Goal: Information Seeking & Learning: Find contact information

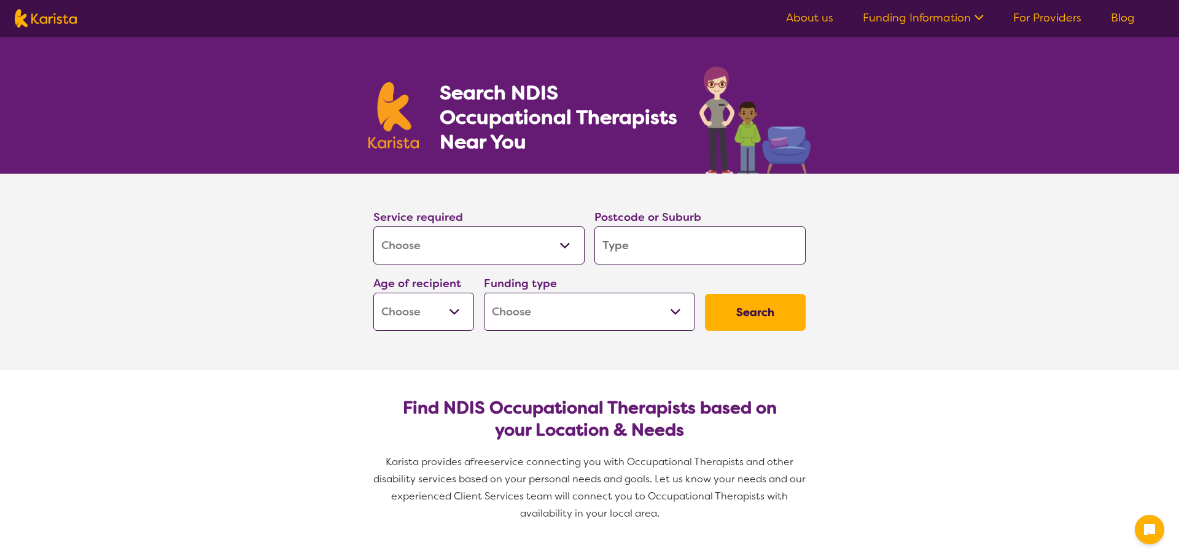
select select "[MEDICAL_DATA]"
click at [729, 242] on input "search" at bounding box center [695, 245] width 211 height 38
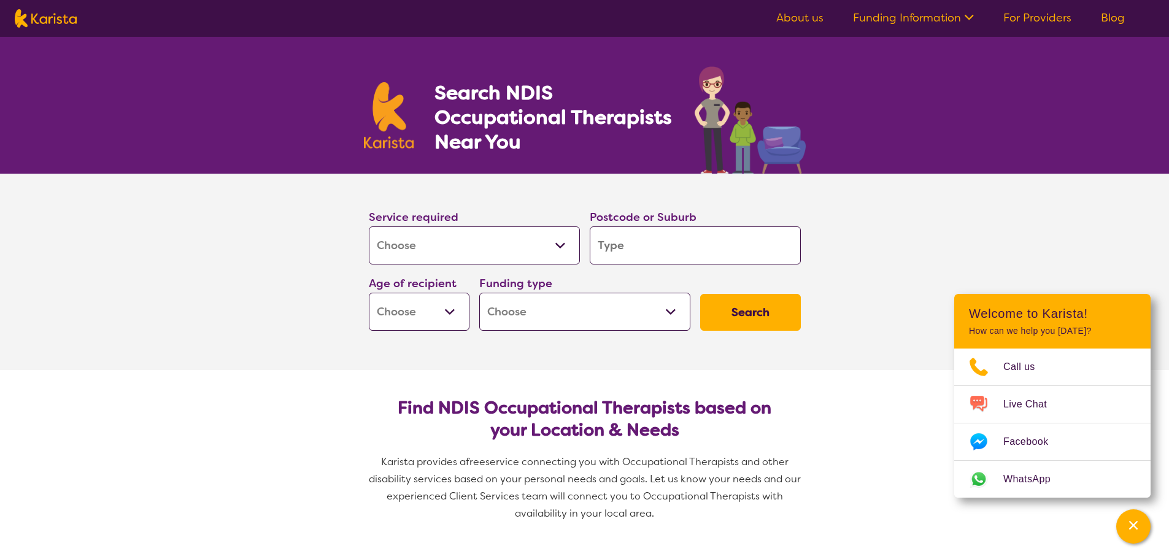
type input "3"
type input "30"
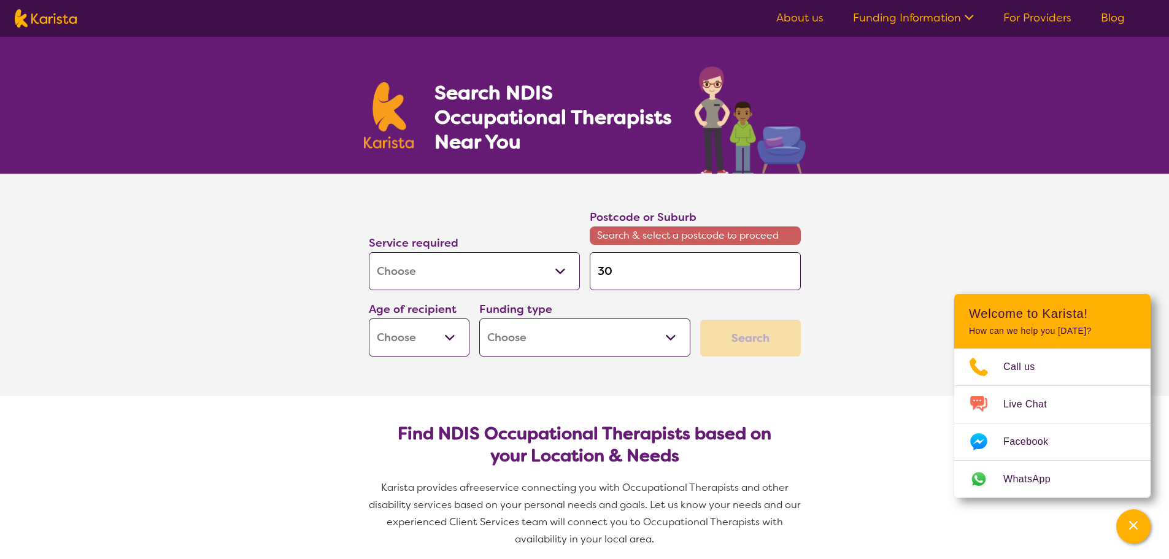
type input "302"
type input "3025"
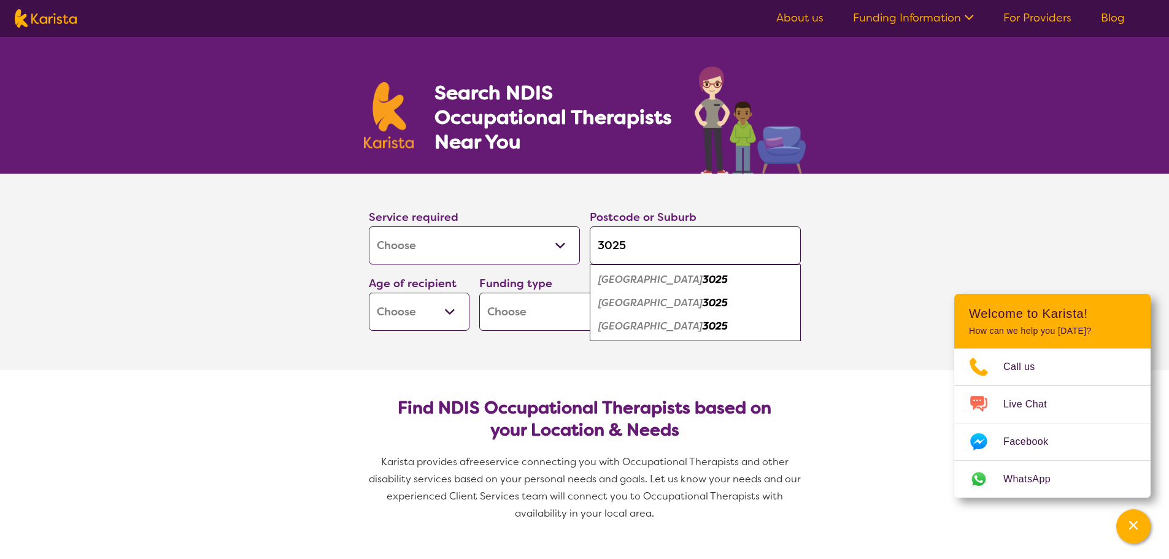
type input "3025"
click at [615, 322] on em "[GEOGRAPHIC_DATA]" at bounding box center [650, 326] width 104 height 13
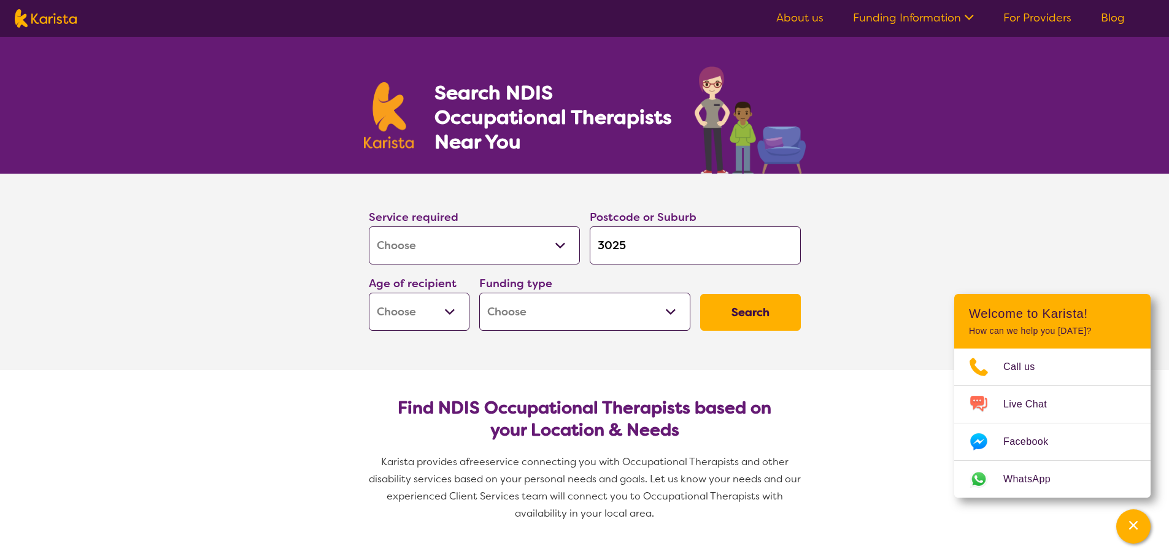
click at [419, 312] on select "Early Childhood - 0 to 9 Child - 10 to 11 Adolescent - 12 to 17 Adult - 18 to 6…" at bounding box center [419, 312] width 101 height 38
select select "CH"
click at [369, 293] on select "Early Childhood - 0 to 9 Child - 10 to 11 Adolescent - 12 to 17 Adult - 18 to 6…" at bounding box center [419, 312] width 101 height 38
select select "CH"
click at [635, 328] on select "Home Care Package (HCP) National Disability Insurance Scheme (NDIS) I don't know" at bounding box center [584, 312] width 211 height 38
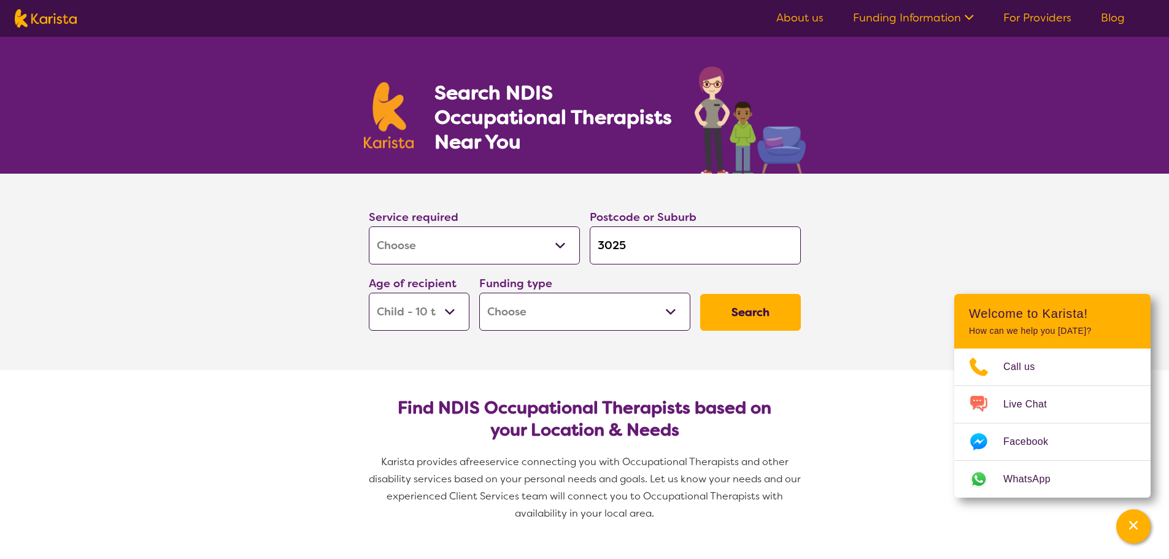
select select "NDIS"
click at [479, 293] on select "Home Care Package (HCP) National Disability Insurance Scheme (NDIS) I don't know" at bounding box center [584, 312] width 211 height 38
select select "NDIS"
click at [762, 318] on button "Search" at bounding box center [750, 312] width 101 height 37
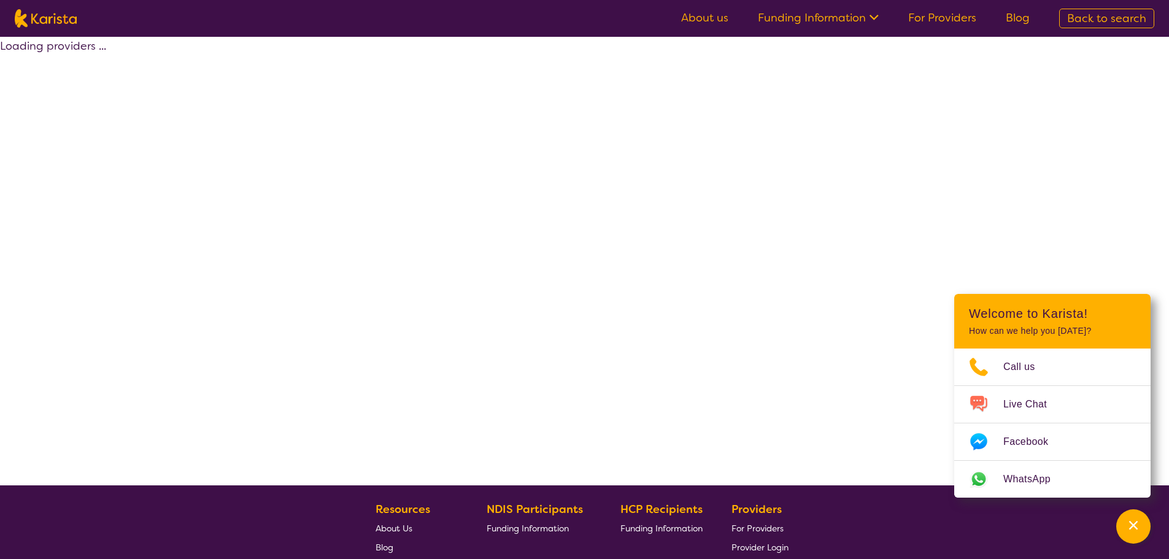
select select "by_score"
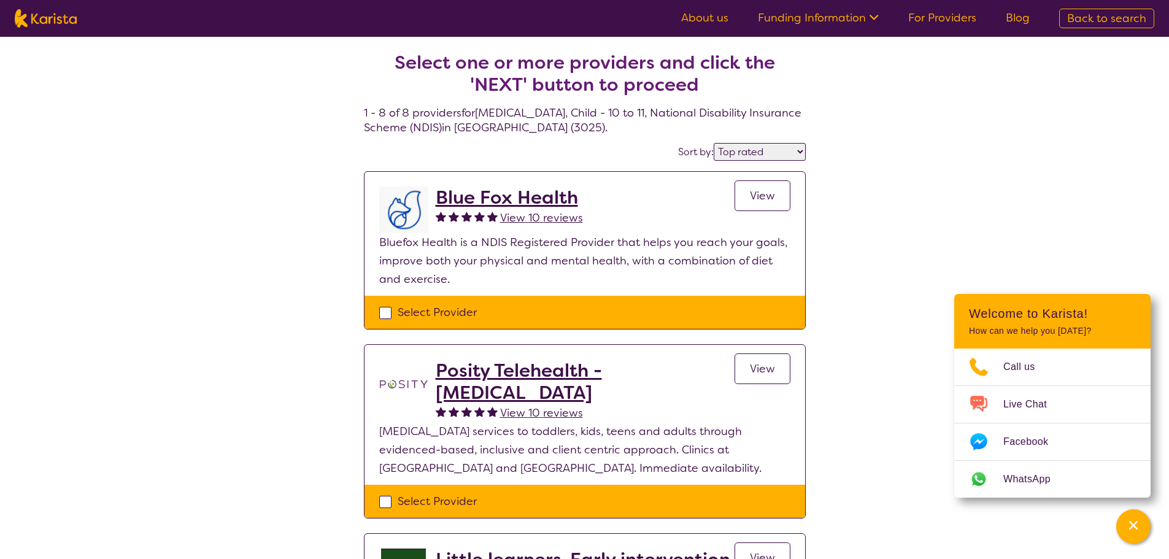
click at [783, 209] on link "View" at bounding box center [763, 195] width 56 height 31
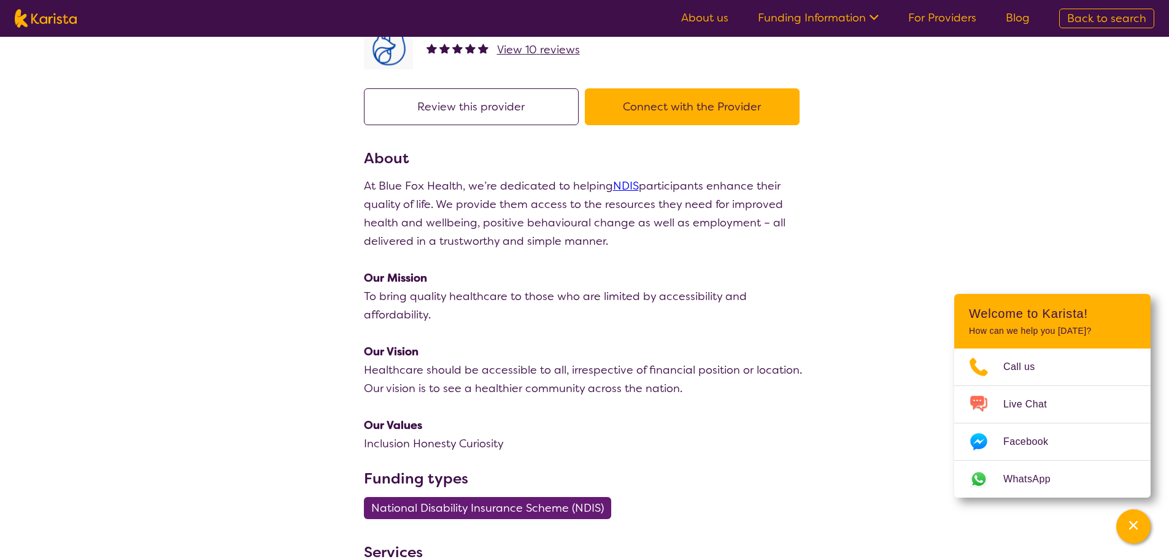
scroll to position [61, 0]
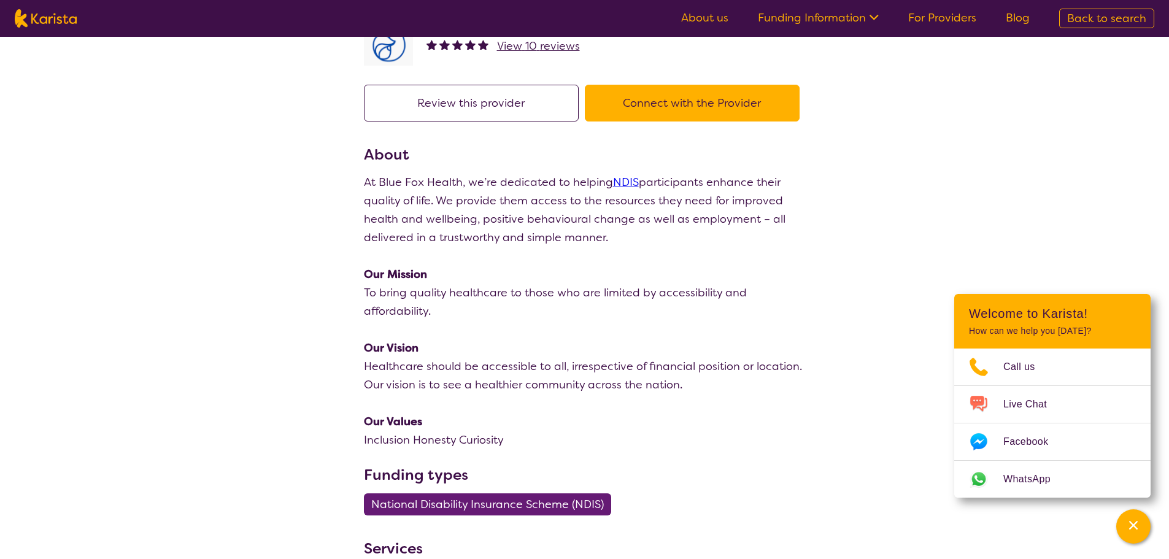
select select "by_score"
